Goal: Information Seeking & Learning: Compare options

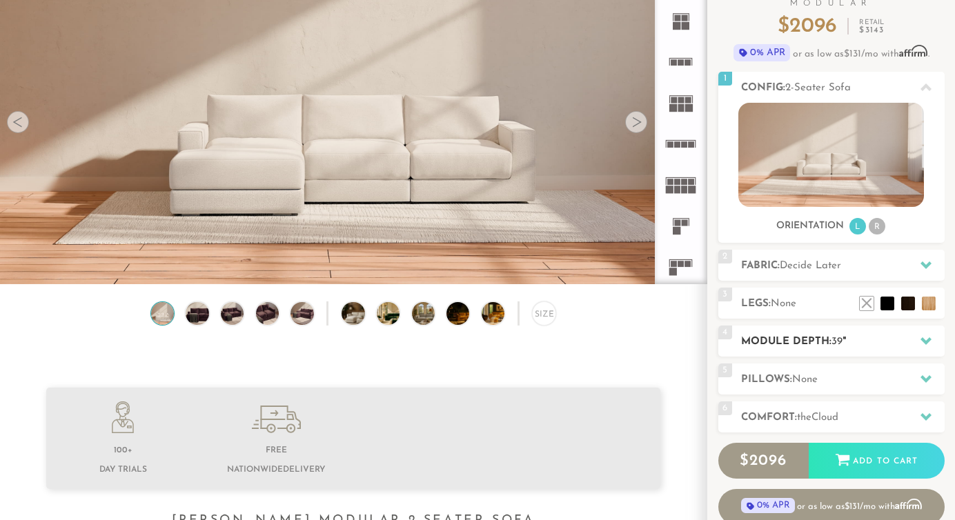
scroll to position [130, 0]
click at [773, 331] on div "4 Module Depth: 39 "" at bounding box center [831, 341] width 226 height 31
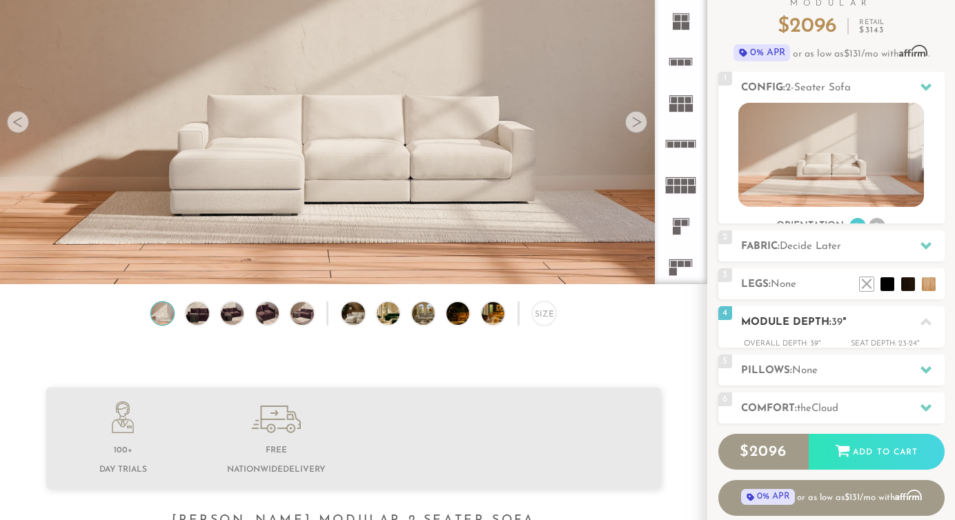
scroll to position [1, 1]
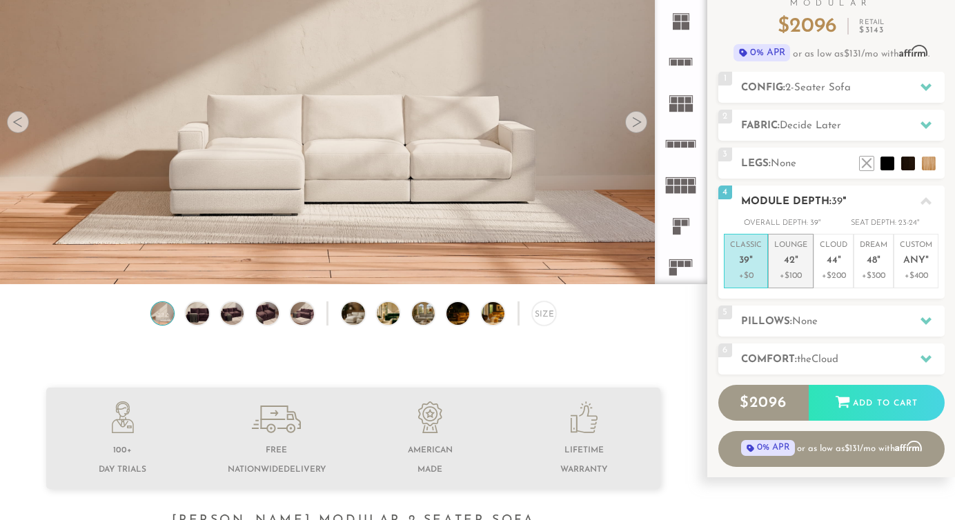
click at [794, 267] on p "Lounge 42 "" at bounding box center [790, 255] width 33 height 30
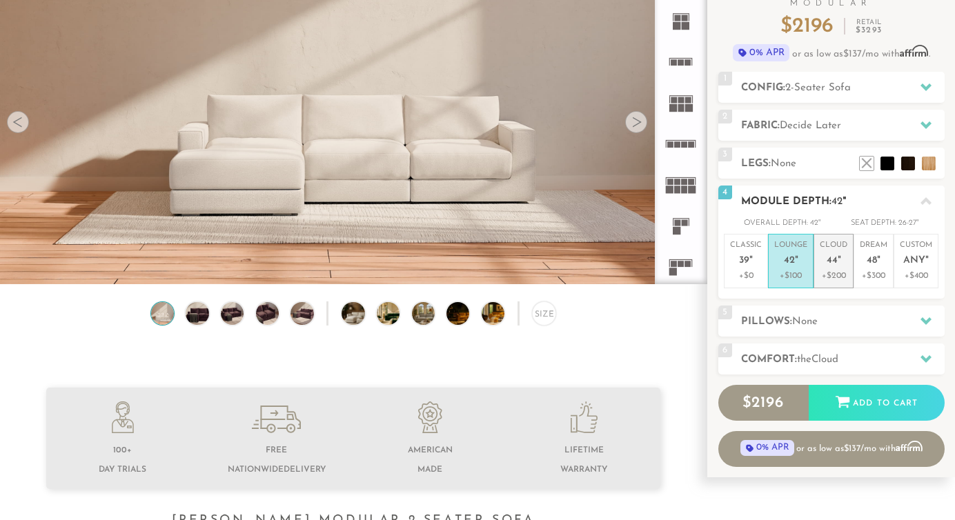
click at [829, 265] on span "44" at bounding box center [832, 261] width 11 height 12
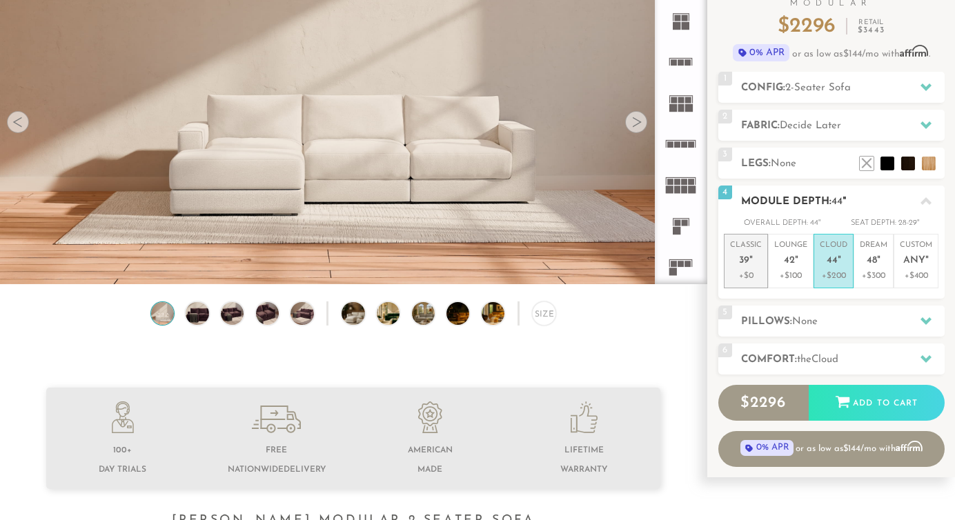
click at [743, 256] on span "39" at bounding box center [744, 261] width 10 height 12
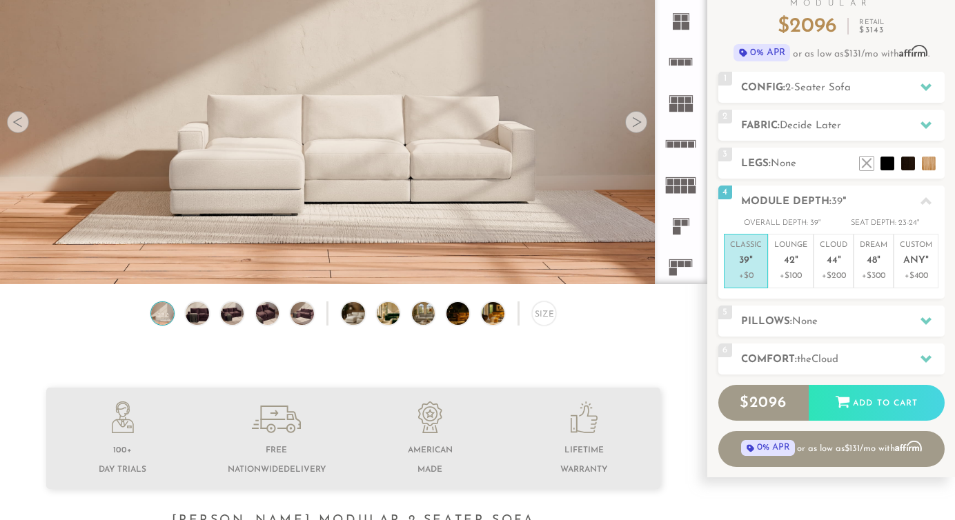
click at [678, 221] on rect at bounding box center [677, 223] width 6 height 6
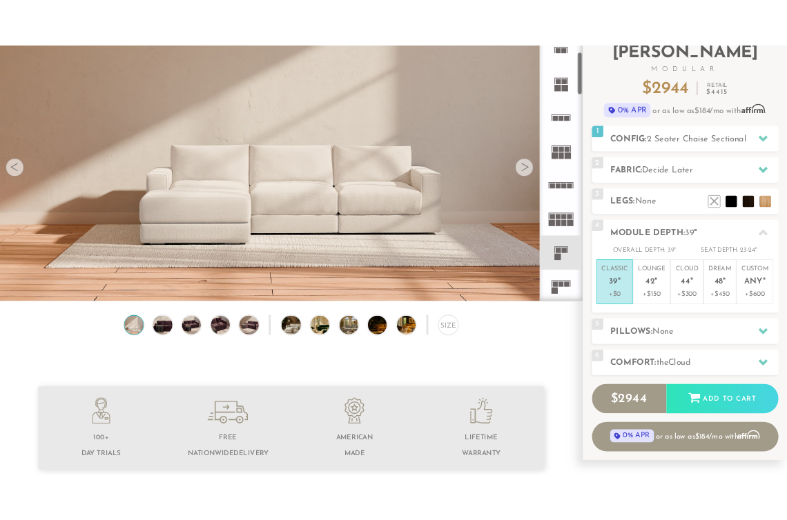
scroll to position [136, 0]
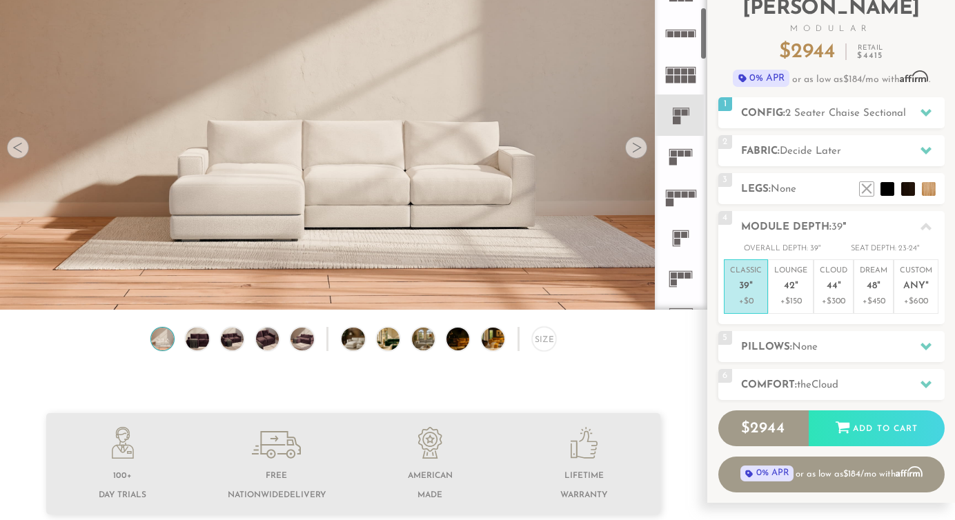
click at [680, 158] on icon at bounding box center [680, 156] width 41 height 41
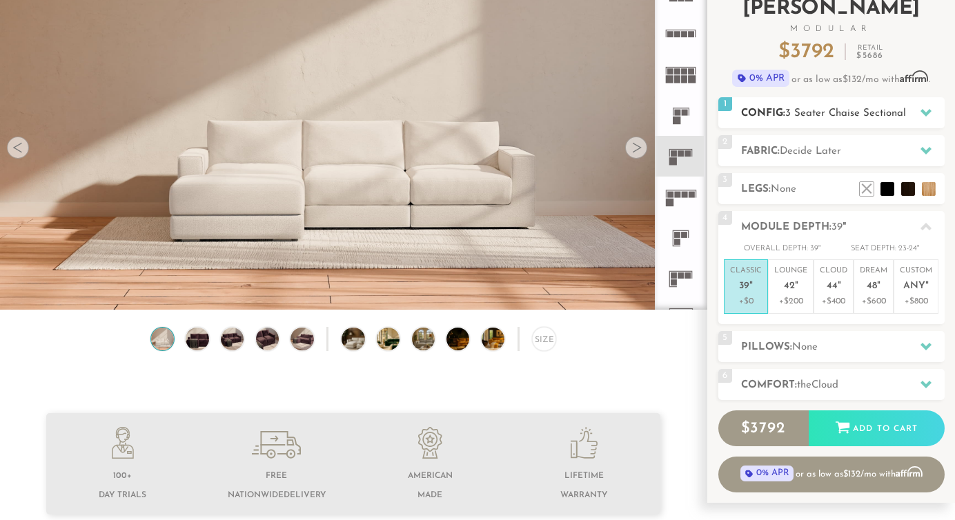
click at [849, 106] on h2 "Config: 3 Seater Chaise Sectional" at bounding box center [843, 114] width 204 height 16
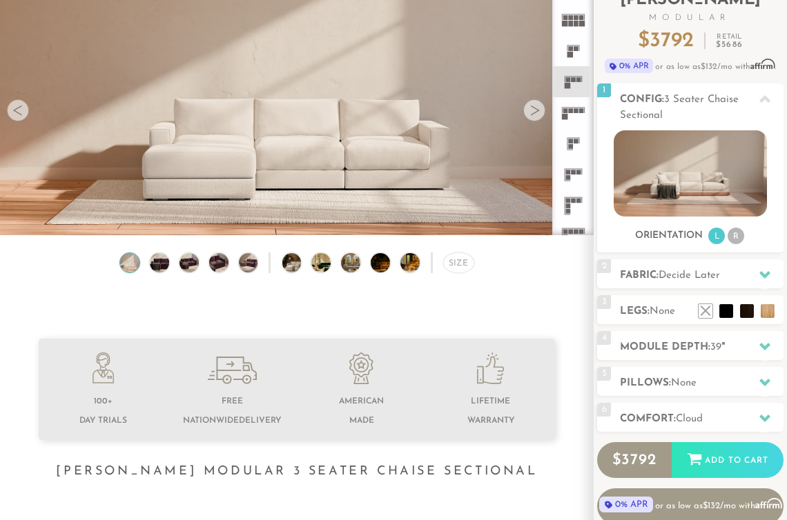
scroll to position [1, 1]
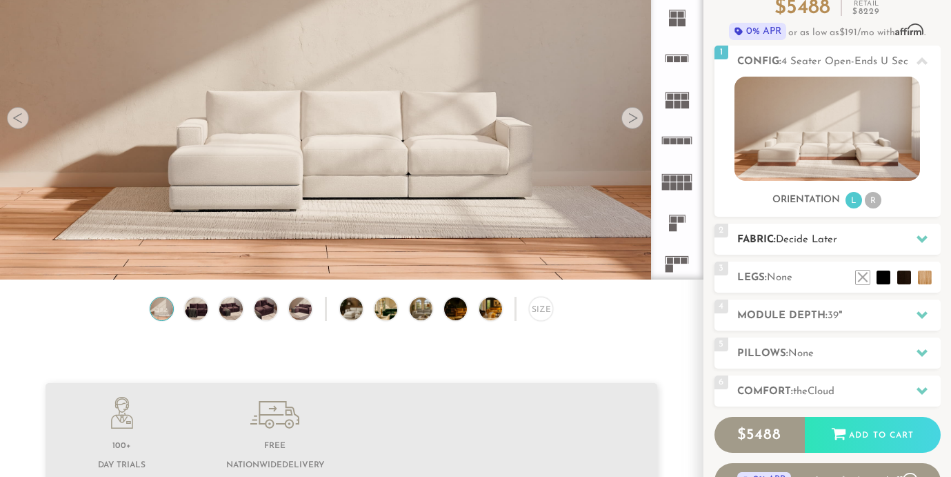
scroll to position [132, 0]
